Goal: Transaction & Acquisition: Purchase product/service

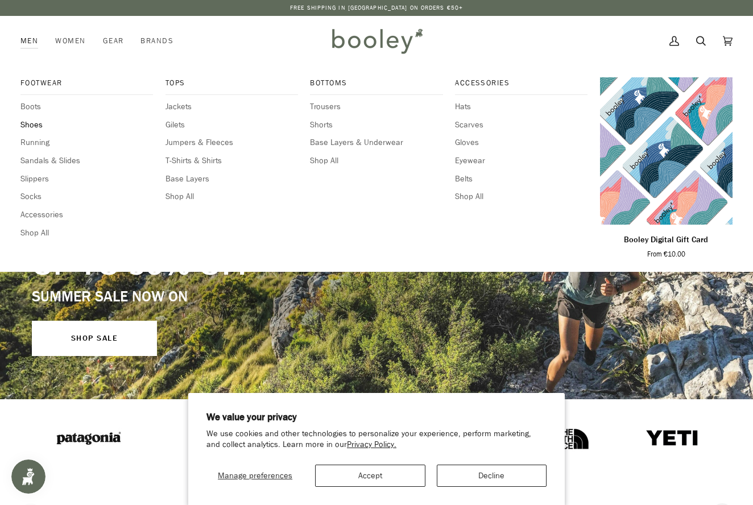
click at [32, 123] on span "Shoes" at bounding box center [86, 125] width 132 height 13
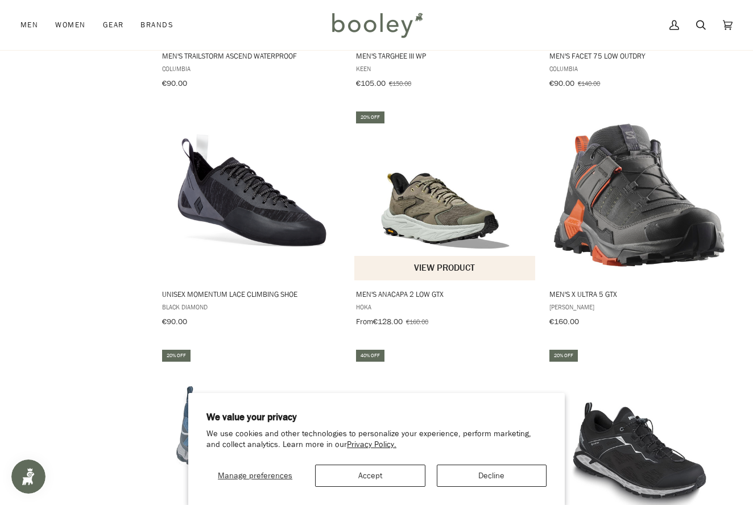
scroll to position [1045, 0]
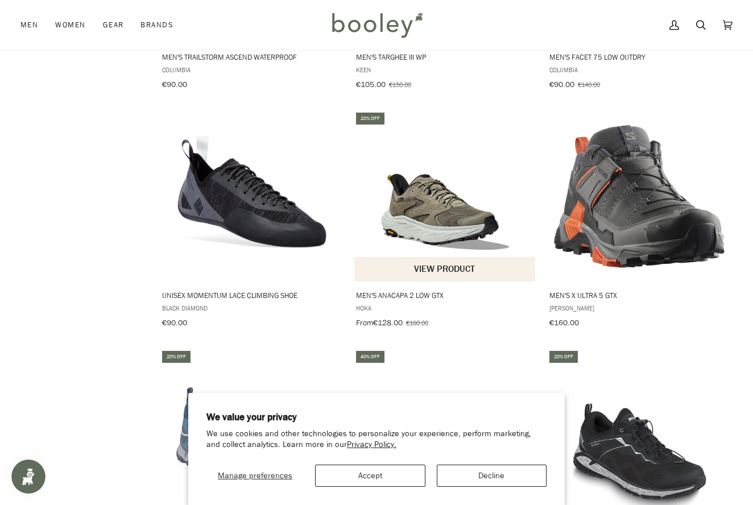
click at [429, 214] on img "Men's Anacapa 2 Low GTX" at bounding box center [445, 196] width 171 height 171
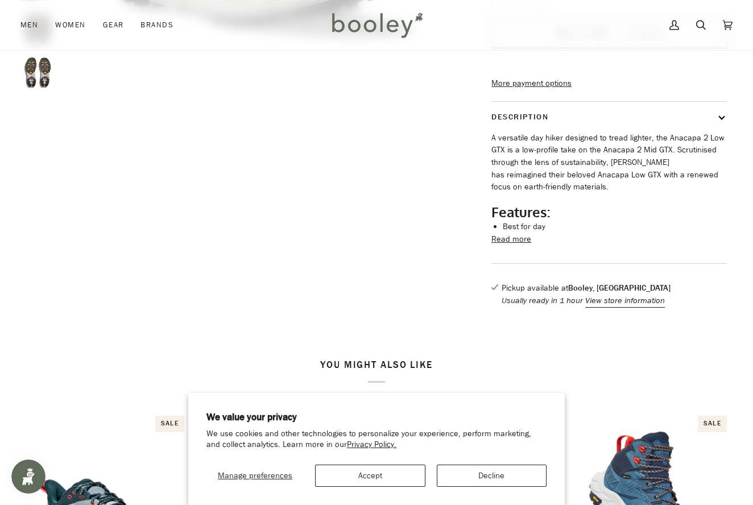
scroll to position [374, 0]
click at [508, 245] on button "Read more" at bounding box center [511, 238] width 40 height 13
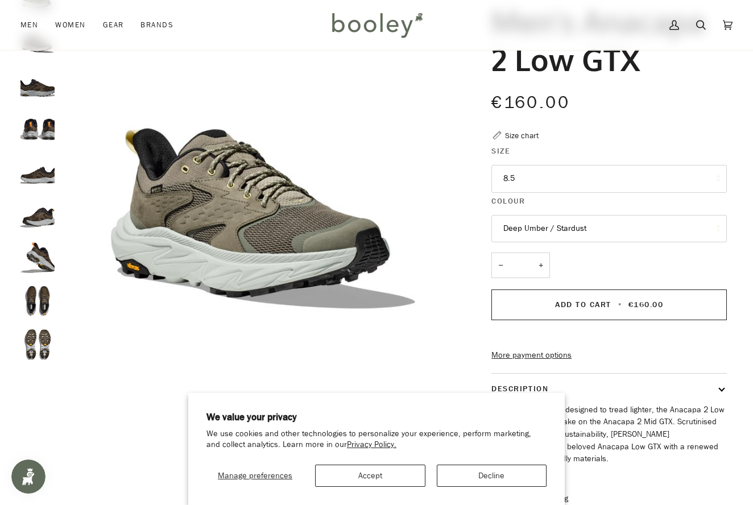
scroll to position [100, 1]
click at [536, 173] on button "8.5" at bounding box center [608, 179] width 235 height 28
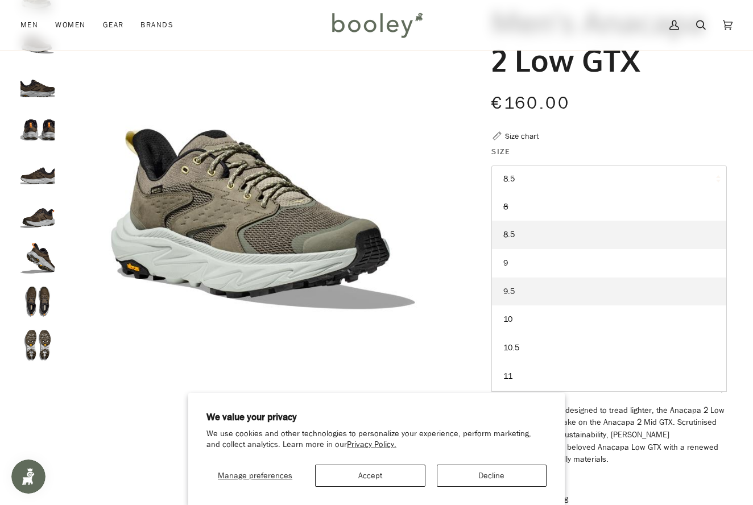
scroll to position [98, 1]
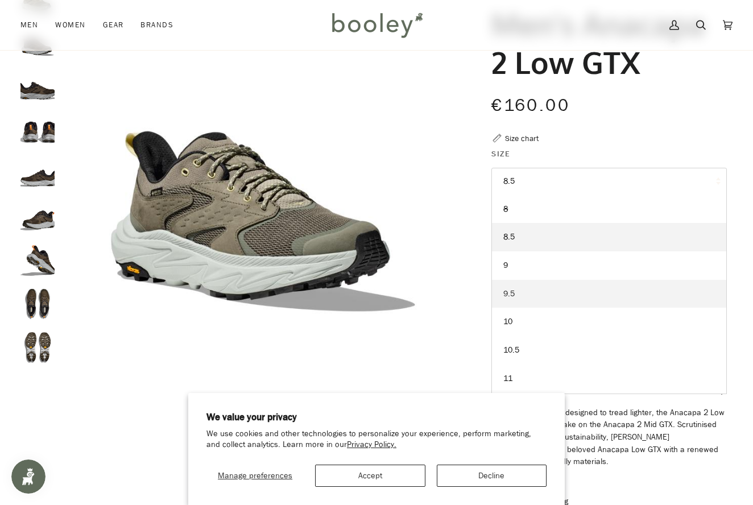
click at [516, 289] on link "9.5" at bounding box center [609, 294] width 234 height 28
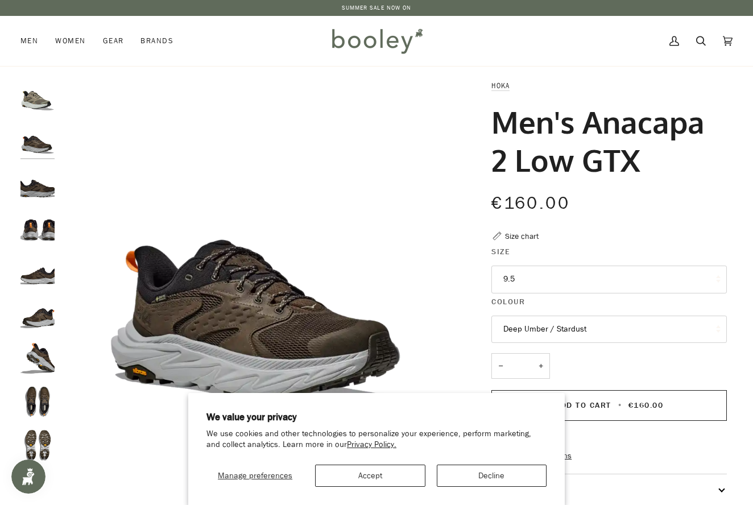
click at [523, 276] on button "9.5" at bounding box center [608, 280] width 235 height 28
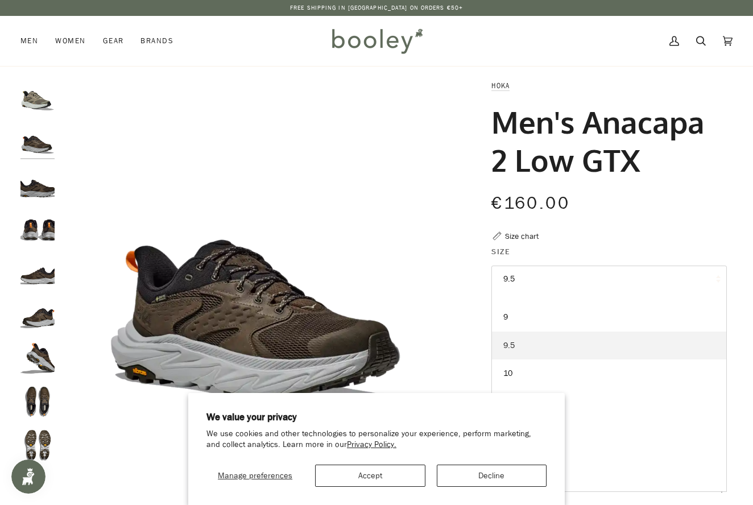
scroll to position [47, 0]
click at [509, 368] on span "10" at bounding box center [507, 372] width 9 height 11
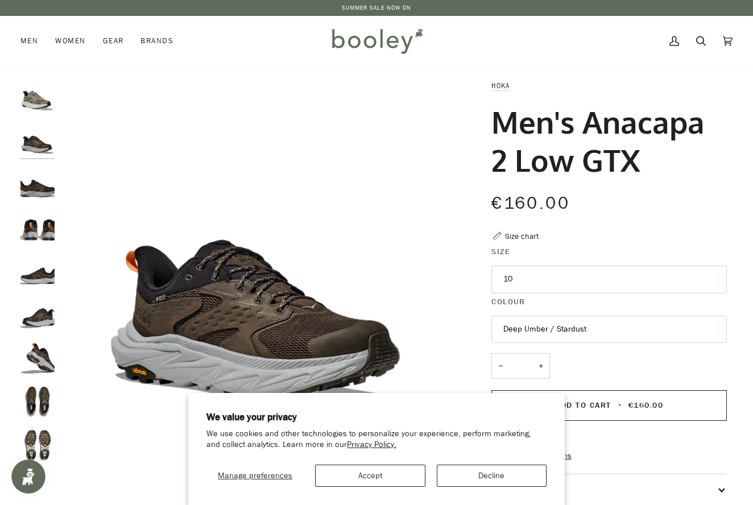
click at [30, 143] on img "Hoka Men's Anacapa 2 Low GTX Deep Umber / Stardust - Booley Galway" at bounding box center [37, 140] width 34 height 34
click at [31, 187] on img "Hoka Men's Anacapa 2 Low GTX Deep Umber / Stardust - Booley Galway" at bounding box center [37, 184] width 34 height 34
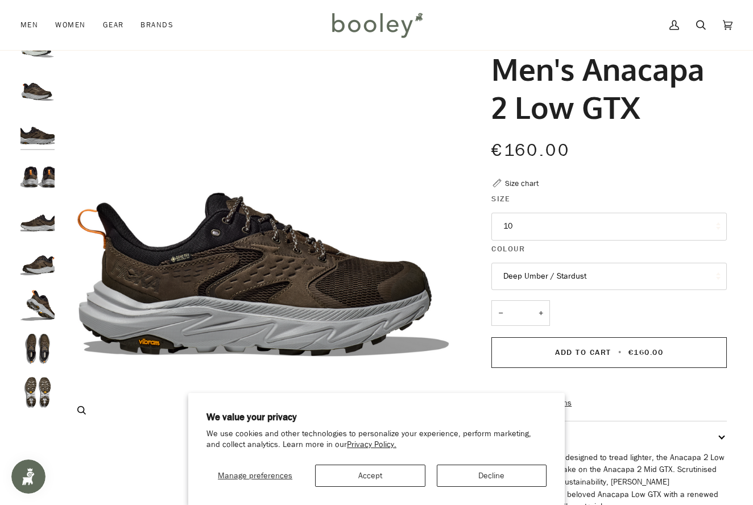
scroll to position [72, 0]
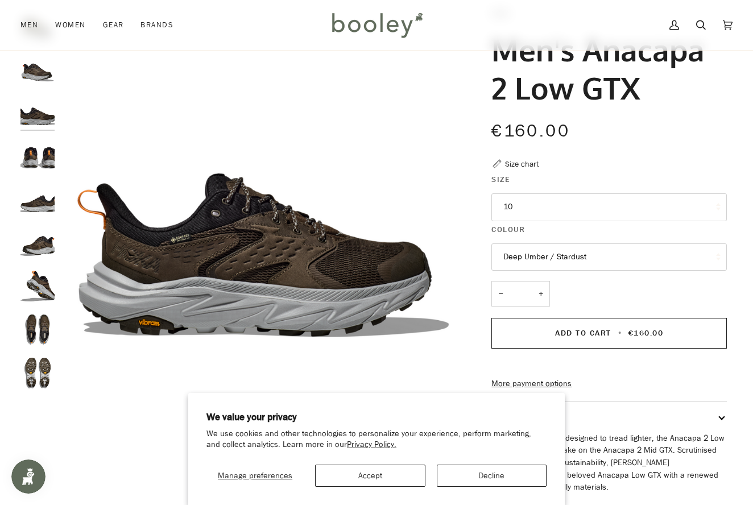
click at [485, 475] on button "Decline" at bounding box center [492, 476] width 110 height 22
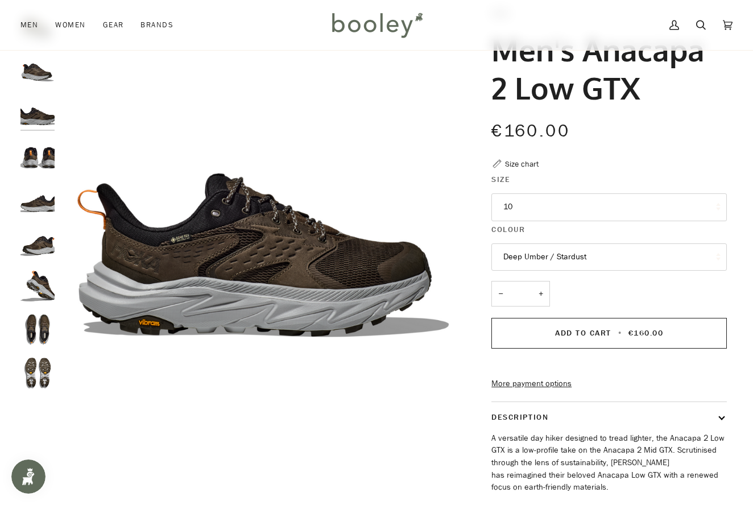
click at [39, 160] on img "Hoka Men's Anacapa 2 Low GTX Deep Umber / Stardust - Booley Galway" at bounding box center [37, 155] width 34 height 34
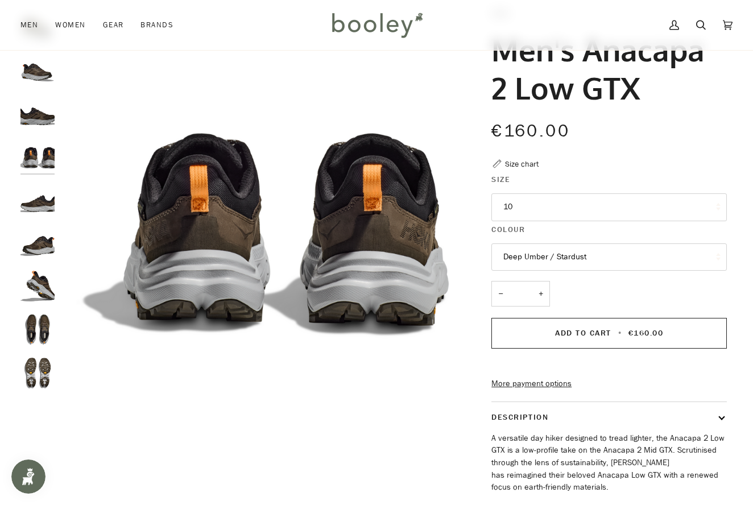
click at [37, 202] on img "Hoka Men's Anacapa 2 Low GTX Deep Umber / Stardust - Booley Galway" at bounding box center [37, 198] width 34 height 34
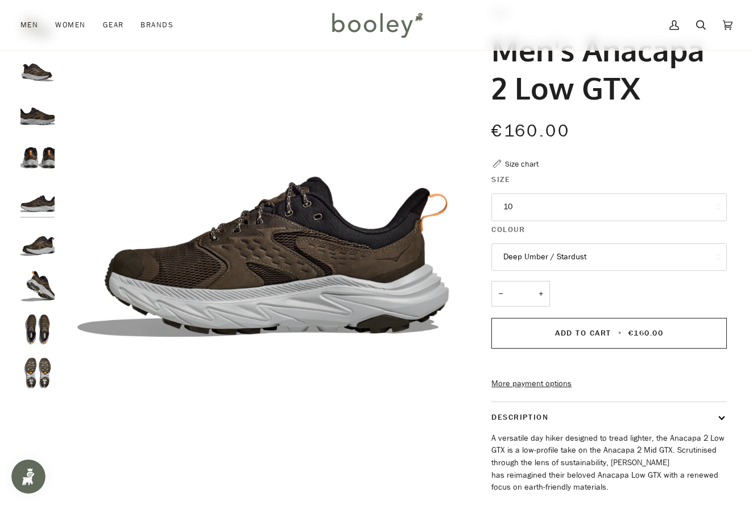
click at [45, 243] on img "Hoka Men's Anacapa 2 Low GTX Deep Umber / Stardust - Booley Galway" at bounding box center [37, 242] width 34 height 34
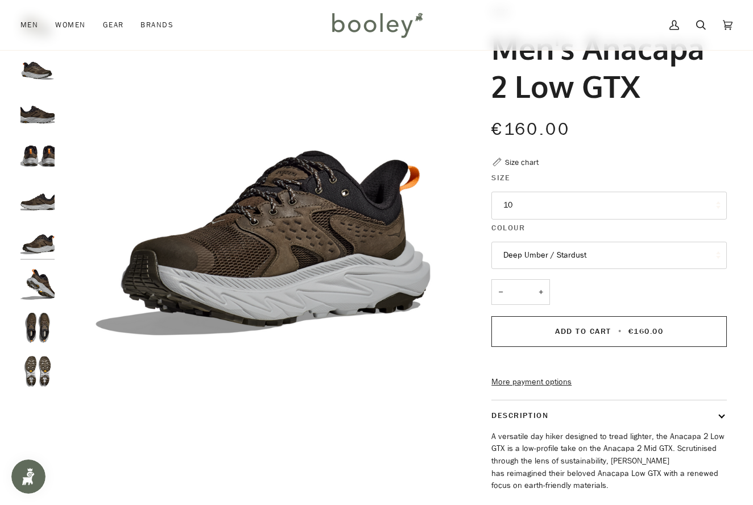
scroll to position [75, 0]
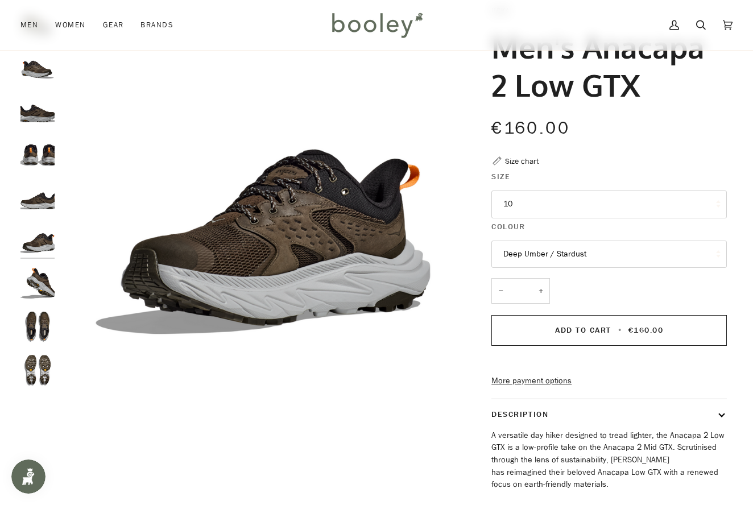
click at [39, 279] on img "Hoka Men's Anacapa 2 Low GTX Deep Umber / Stardust - Booley Galway" at bounding box center [37, 283] width 34 height 34
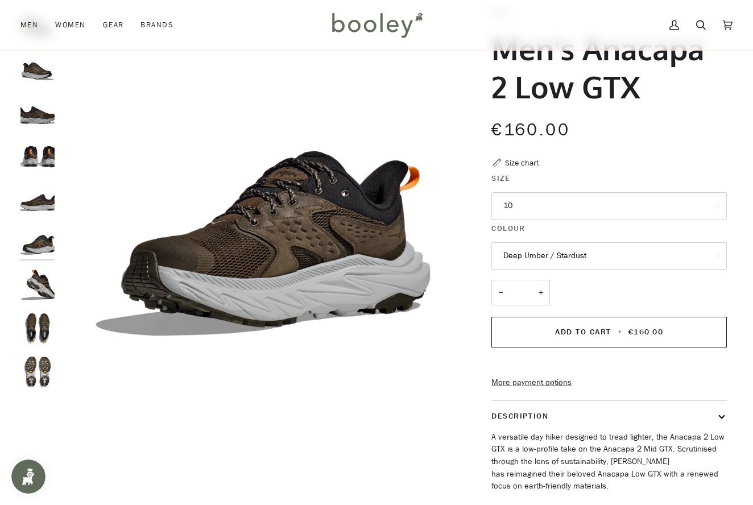
scroll to position [72, 0]
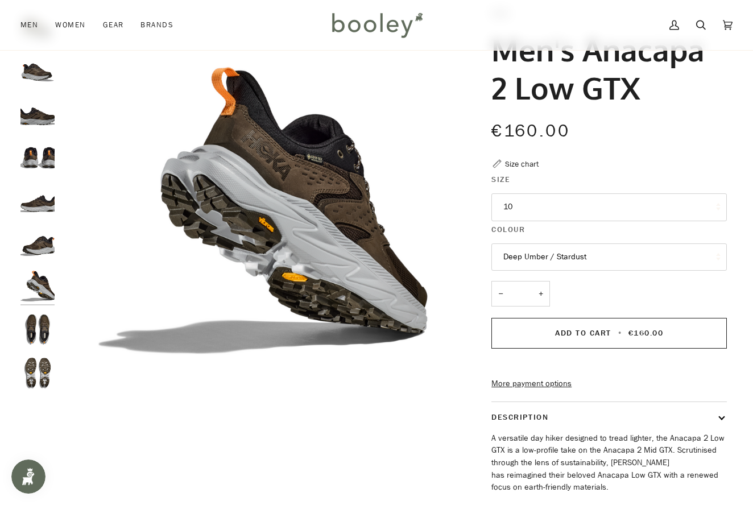
click at [40, 328] on img "Hoka Men's Anacapa 2 Low GTX Deep Umber / Stardust - Booley Galway" at bounding box center [37, 329] width 34 height 34
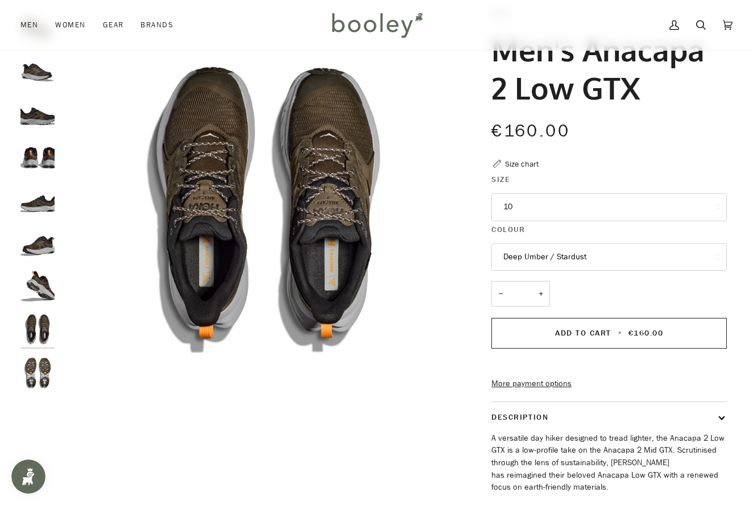
click at [36, 366] on img "Hoka Men's Anacapa 2 Low GTX Deep Umber / Stardust - Booley Galway" at bounding box center [37, 373] width 34 height 34
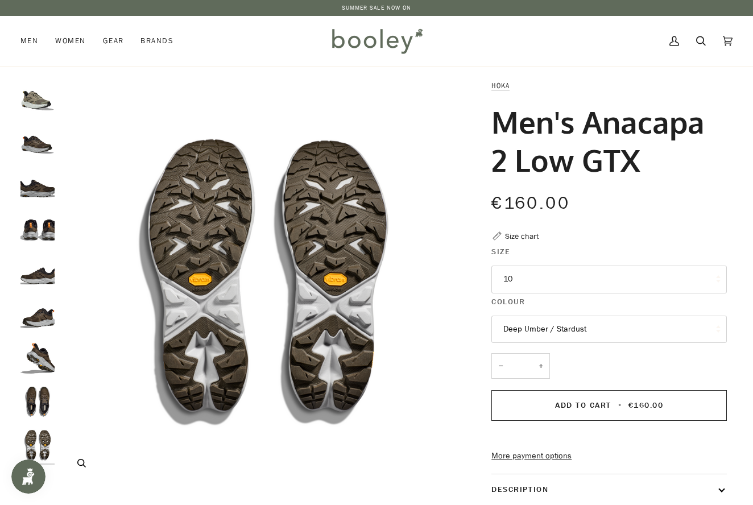
scroll to position [0, 0]
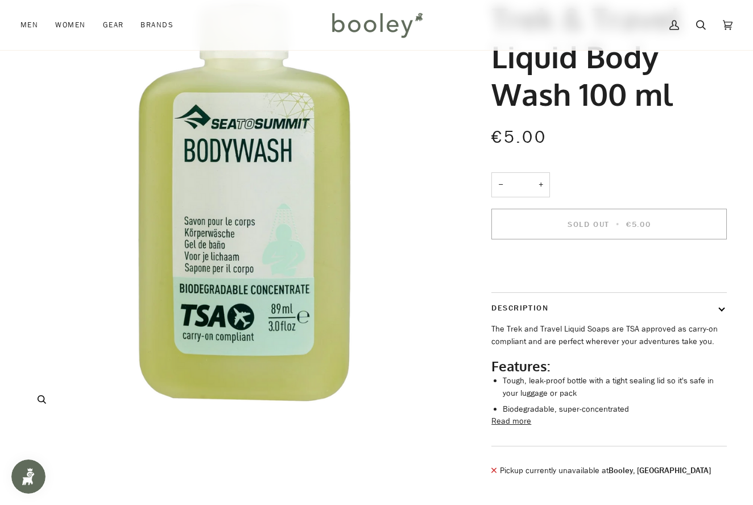
scroll to position [103, 0]
